Goal: Task Accomplishment & Management: Manage account settings

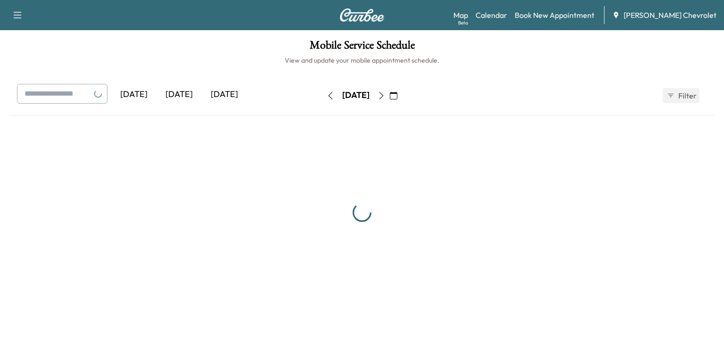
click at [191, 91] on div "[DATE]" at bounding box center [179, 95] width 45 height 22
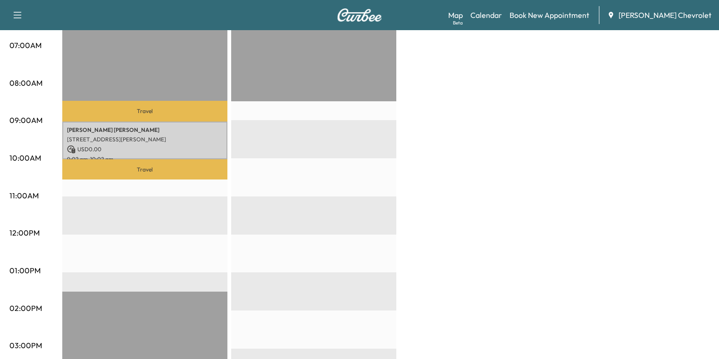
scroll to position [226, 0]
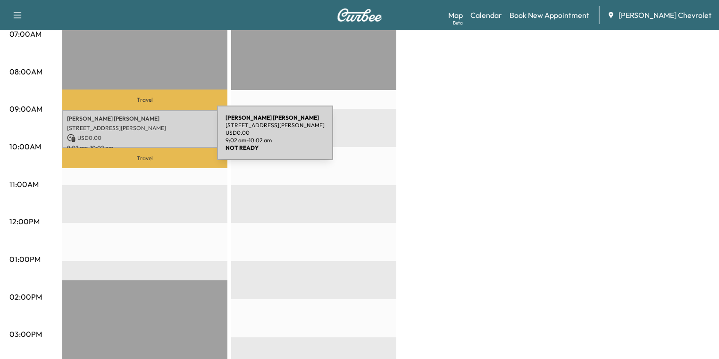
click at [146, 139] on p "USD 0.00" at bounding box center [145, 138] width 156 height 8
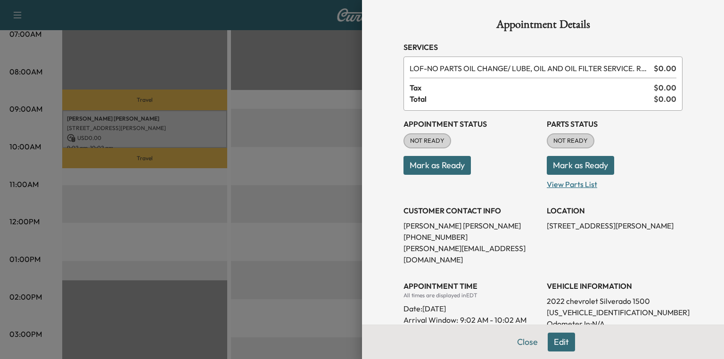
click at [581, 185] on p "View Parts List" at bounding box center [615, 182] width 136 height 15
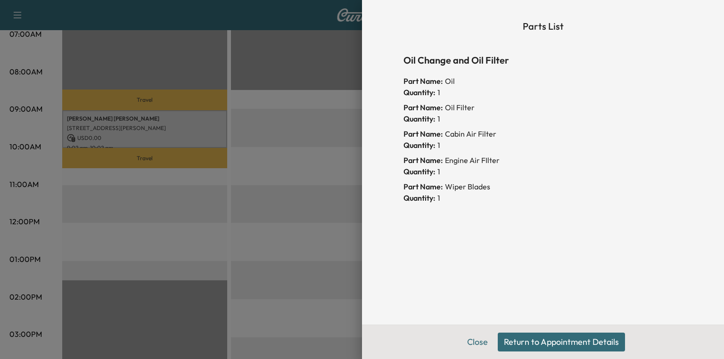
click at [528, 341] on button "Return to Appointment Details" at bounding box center [561, 342] width 127 height 19
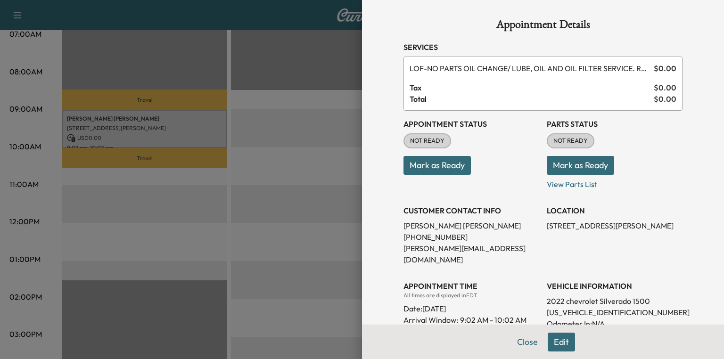
click at [564, 162] on button "Mark as Ready" at bounding box center [580, 165] width 67 height 19
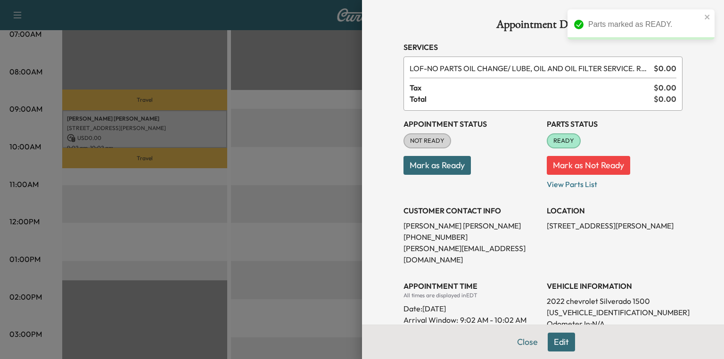
click at [347, 169] on div at bounding box center [362, 179] width 724 height 359
